Goal: Find contact information: Find contact information

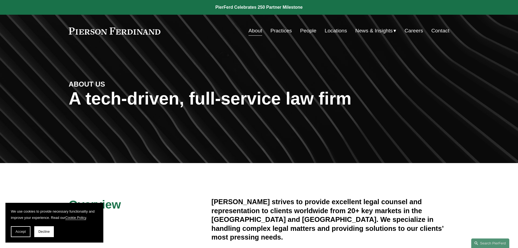
click at [443, 32] on link "Contact" at bounding box center [440, 31] width 18 height 10
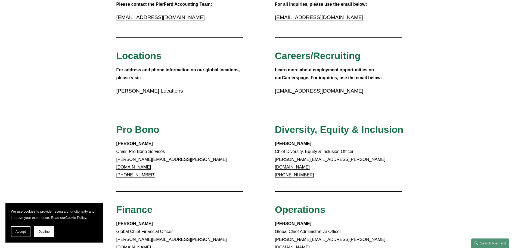
scroll to position [109, 0]
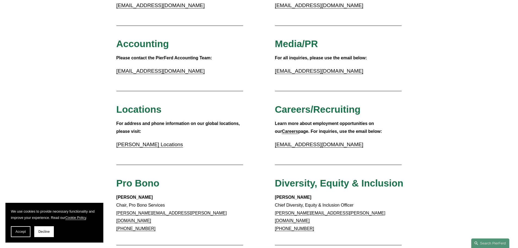
click at [158, 144] on link "Pierson Ferdinand Locations" at bounding box center [149, 144] width 67 height 6
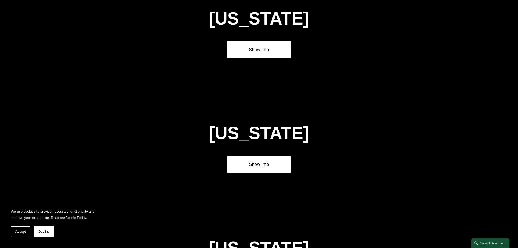
scroll to position [1414, 0]
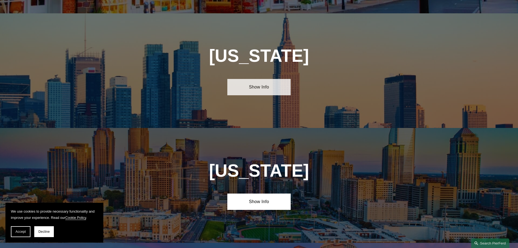
click at [256, 79] on link "Show Info" at bounding box center [258, 87] width 63 height 16
